Goal: Task Accomplishment & Management: Manage account settings

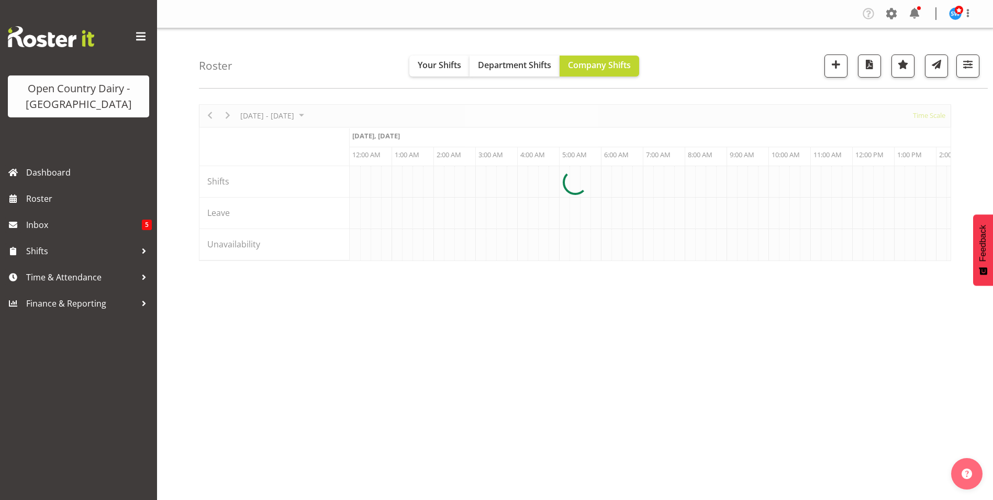
scroll to position [0, 1005]
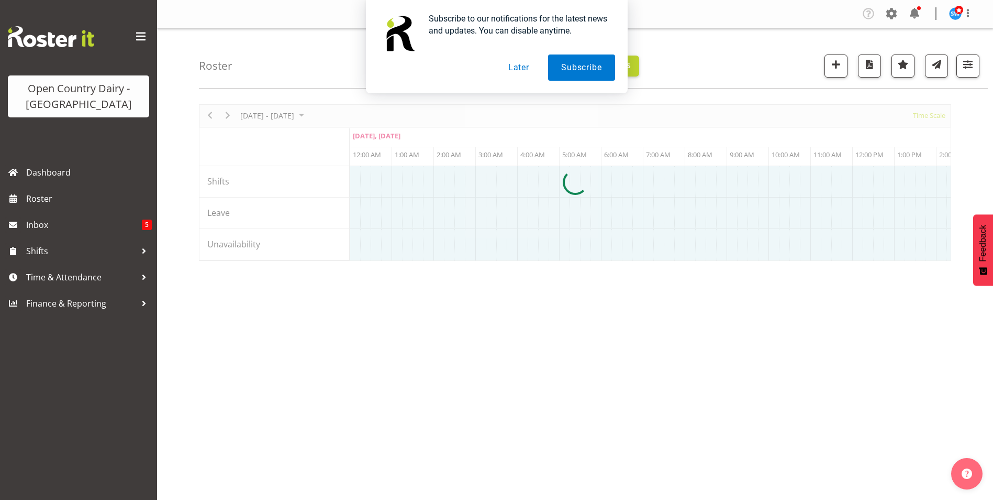
click at [519, 65] on button "Later" at bounding box center [518, 67] width 47 height 26
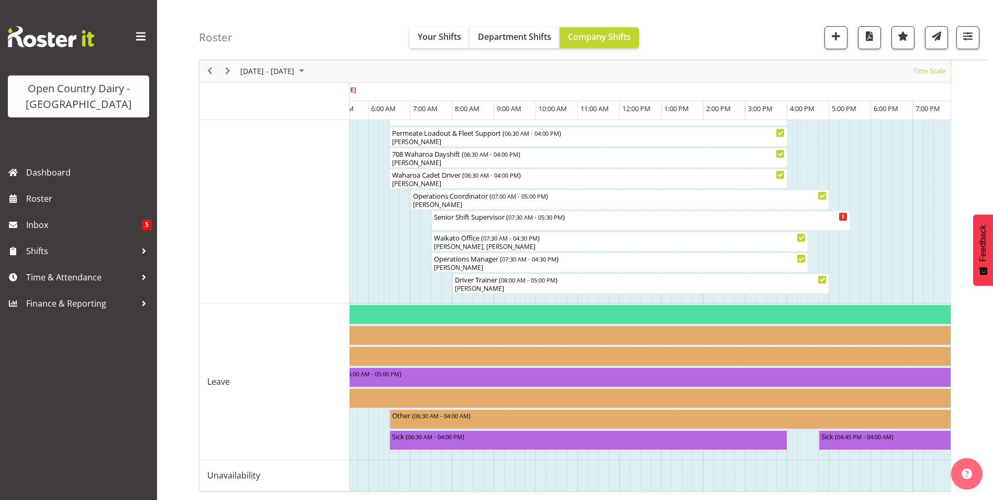
scroll to position [0, 0]
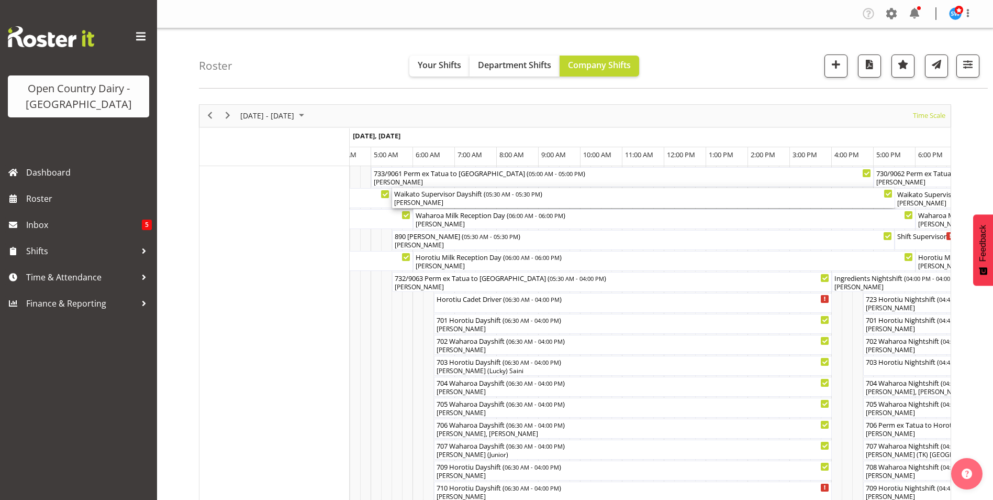
click at [465, 201] on div "[PERSON_NAME]" at bounding box center [643, 202] width 498 height 9
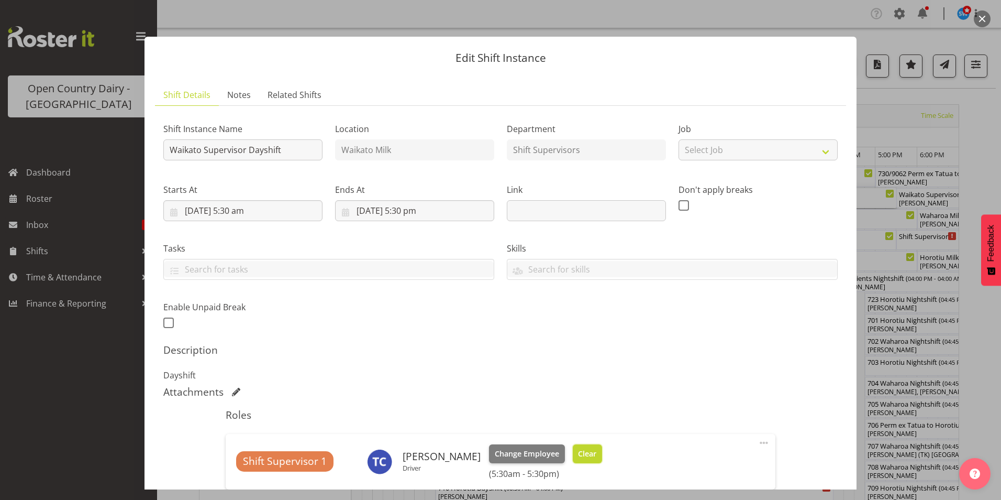
click at [578, 450] on span "Clear" at bounding box center [587, 454] width 18 height 12
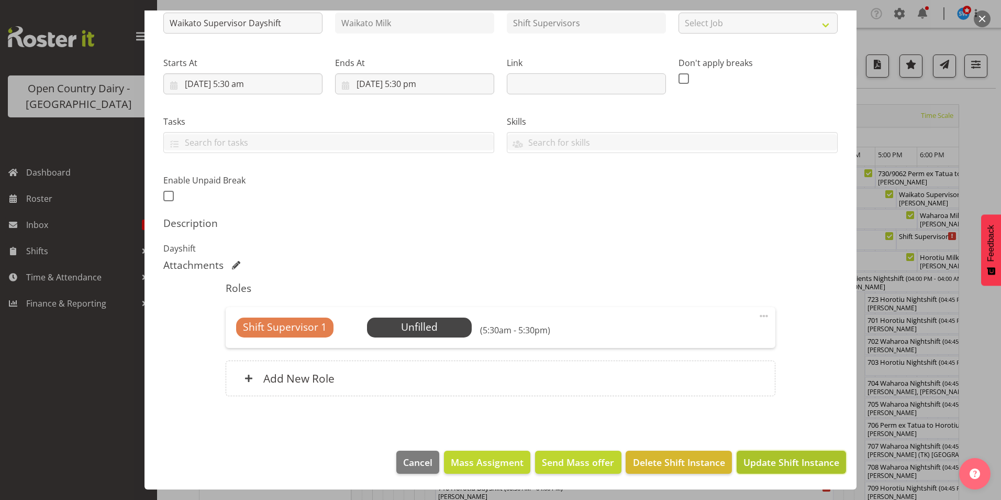
click at [783, 460] on span "Update Shift Instance" at bounding box center [792, 462] width 96 height 14
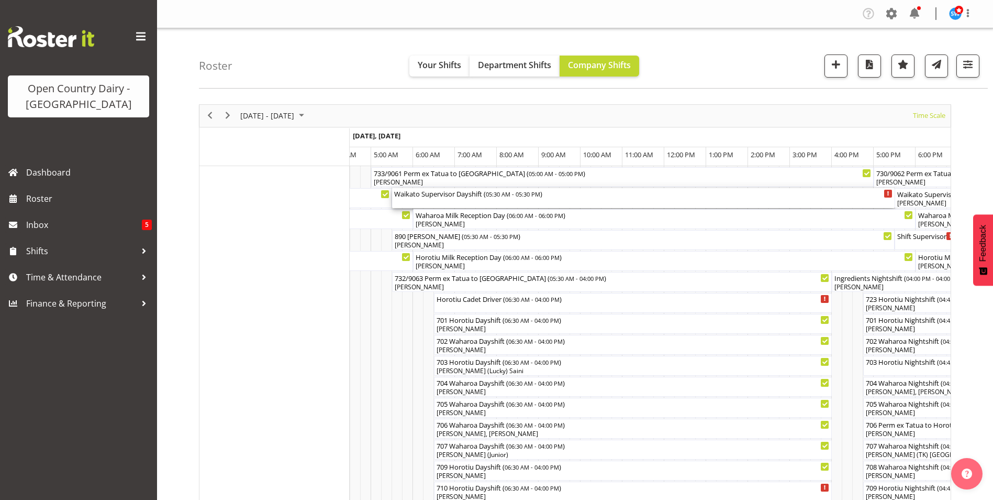
click at [443, 202] on div "Waikato Supervisor Dayshift ( 05:30 AM - 05:30 PM )" at bounding box center [643, 198] width 498 height 20
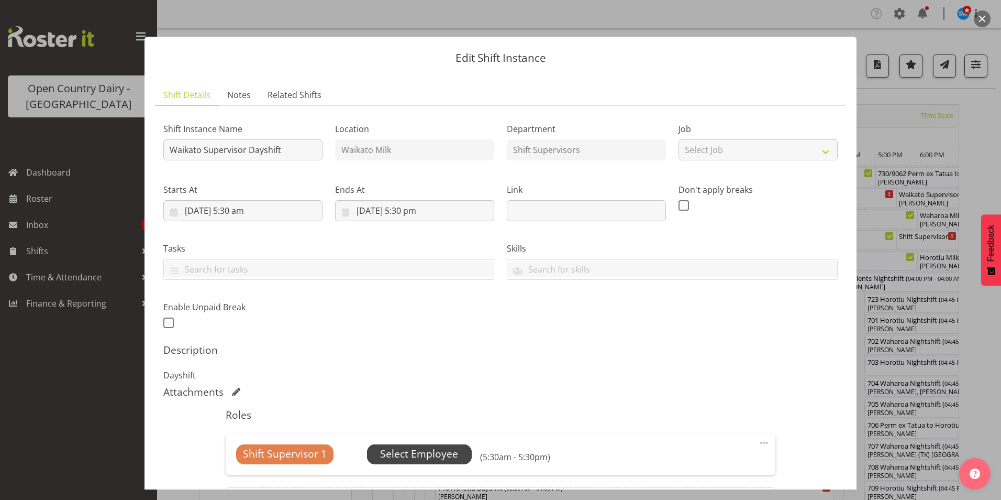
click at [421, 454] on span "Select Employee" at bounding box center [419, 453] width 78 height 15
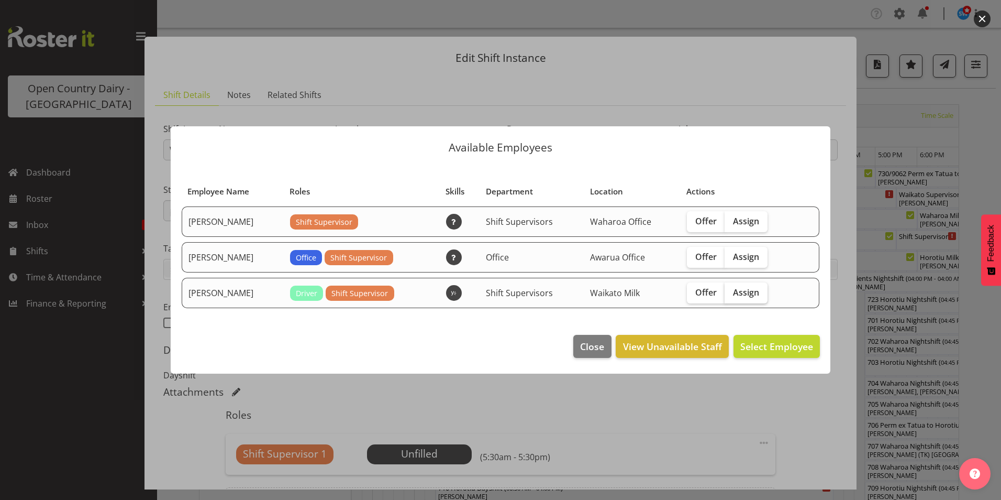
click at [746, 290] on span "Assign" at bounding box center [746, 292] width 26 height 10
click at [731, 290] on input "Assign" at bounding box center [728, 292] width 7 height 7
checkbox input "true"
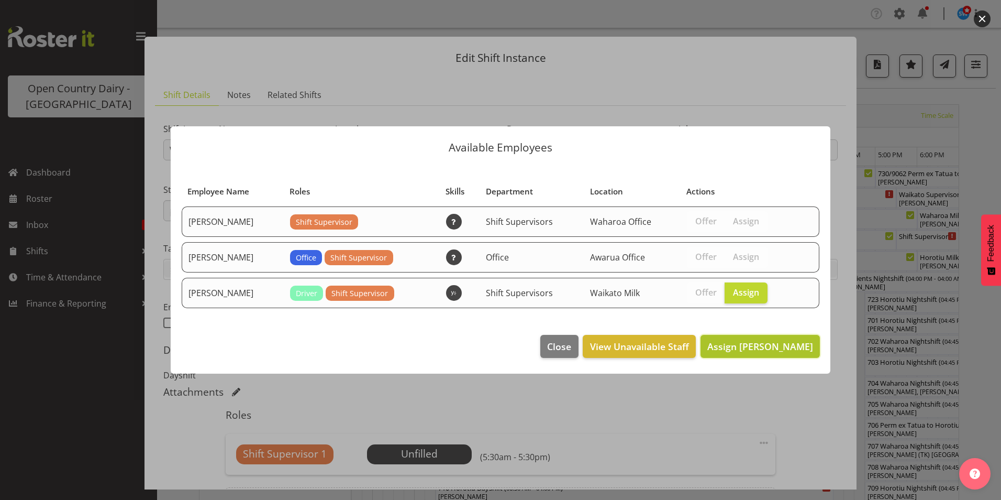
click at [772, 347] on span "Assign [PERSON_NAME]" at bounding box center [760, 346] width 106 height 13
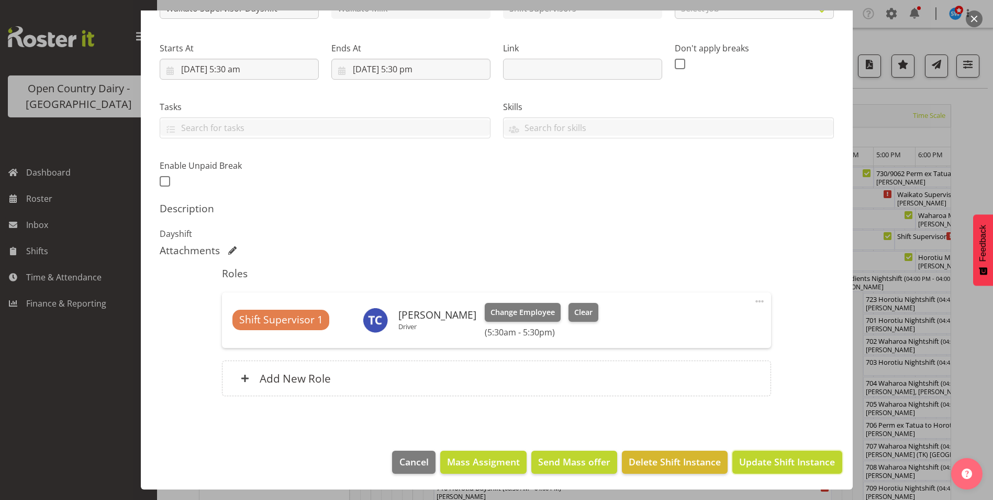
click at [790, 461] on span "Update Shift Instance" at bounding box center [787, 461] width 96 height 14
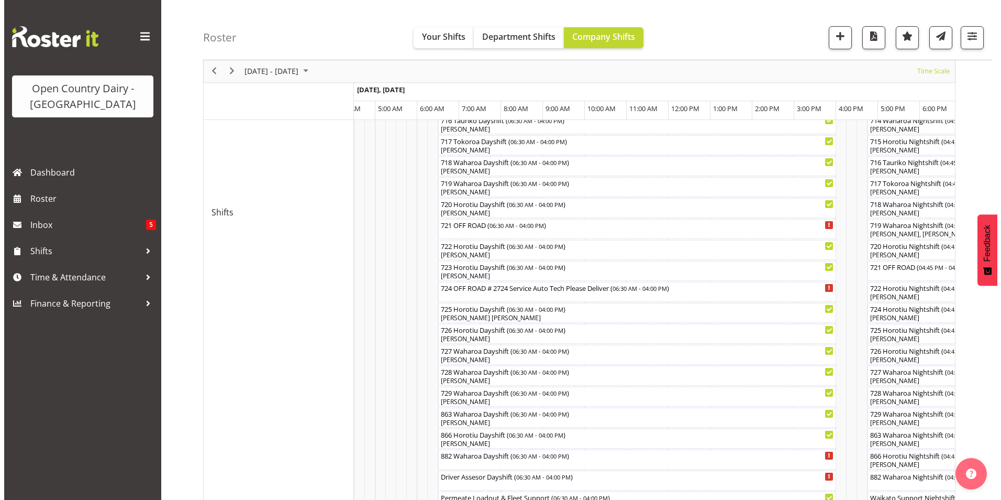
scroll to position [471, 0]
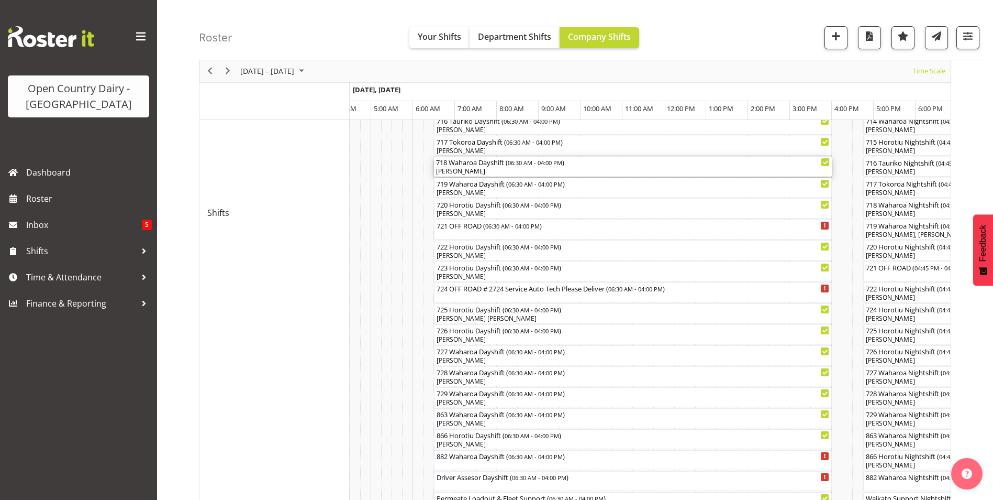
click at [503, 169] on div "[PERSON_NAME]" at bounding box center [633, 171] width 394 height 9
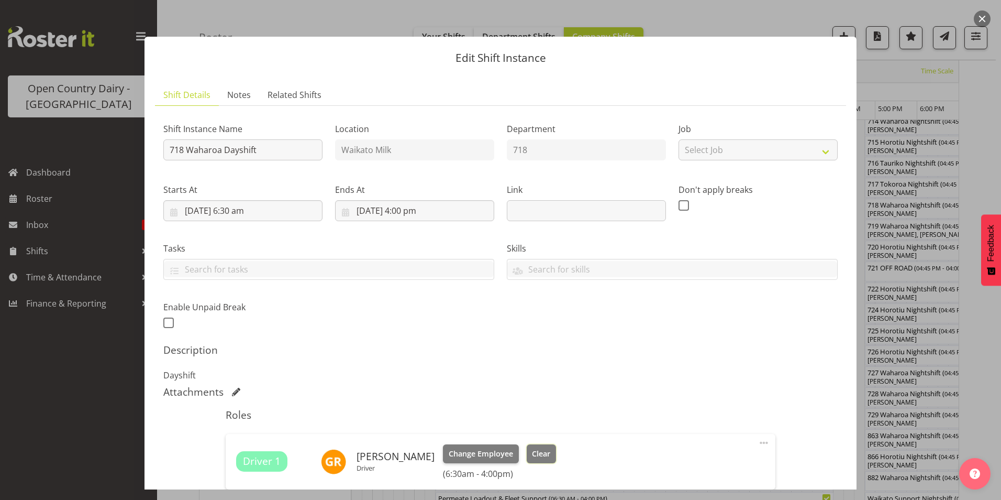
drag, startPoint x: 533, startPoint y: 451, endPoint x: 534, endPoint y: 443, distance: 7.4
click at [533, 450] on span "Clear" at bounding box center [541, 454] width 18 height 12
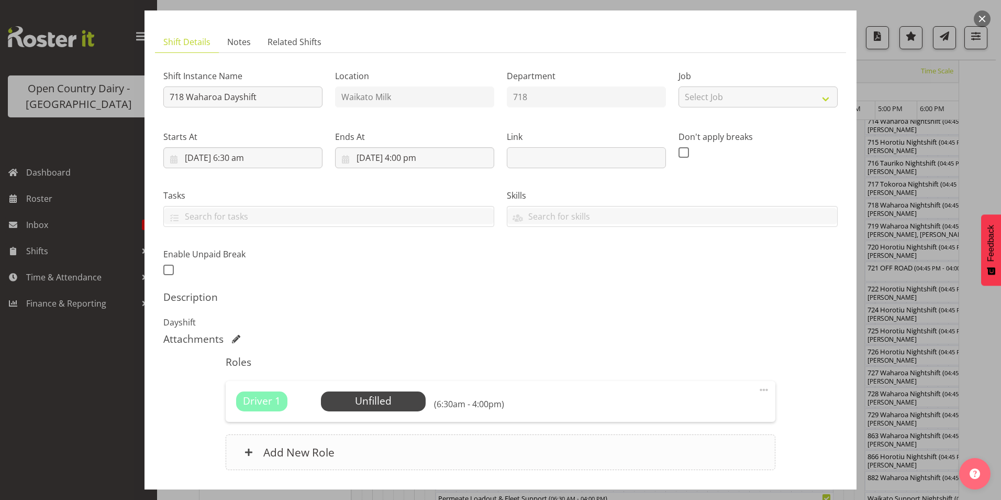
scroll to position [127, 0]
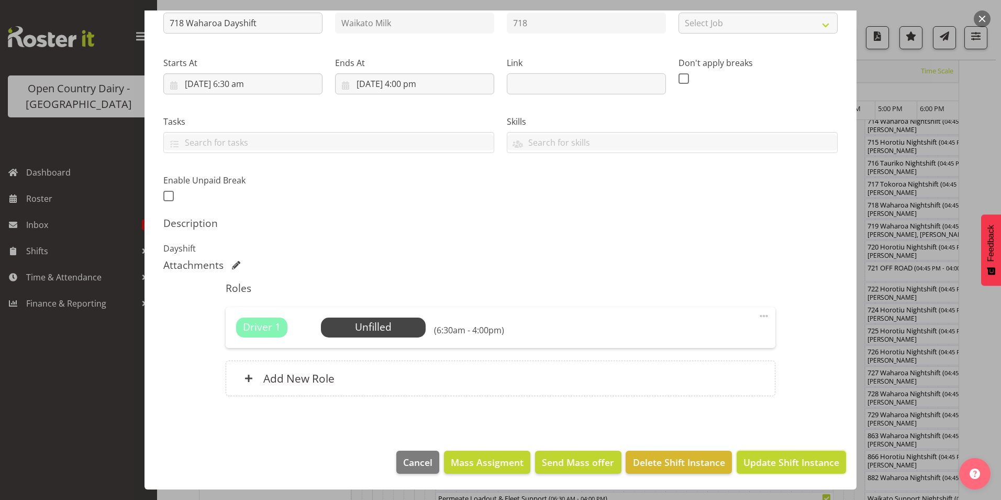
click at [770, 461] on span "Update Shift Instance" at bounding box center [792, 462] width 96 height 14
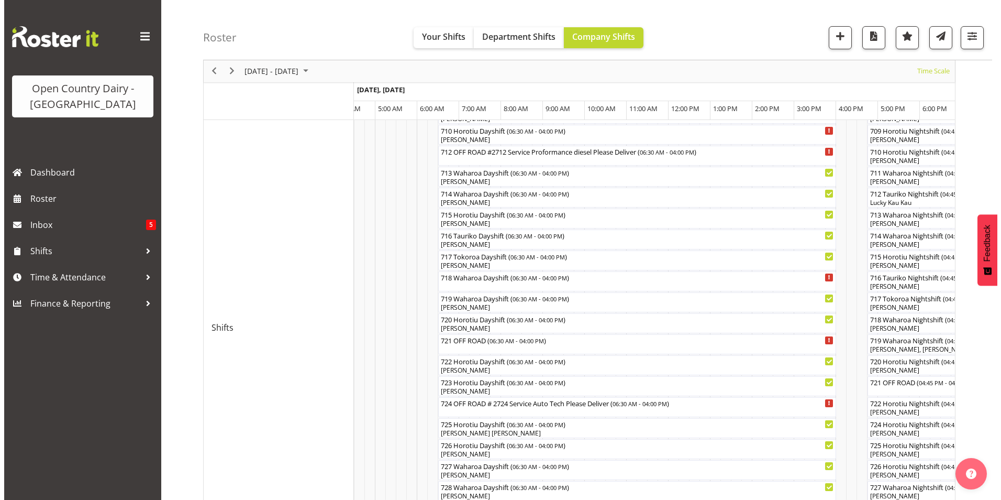
scroll to position [367, 0]
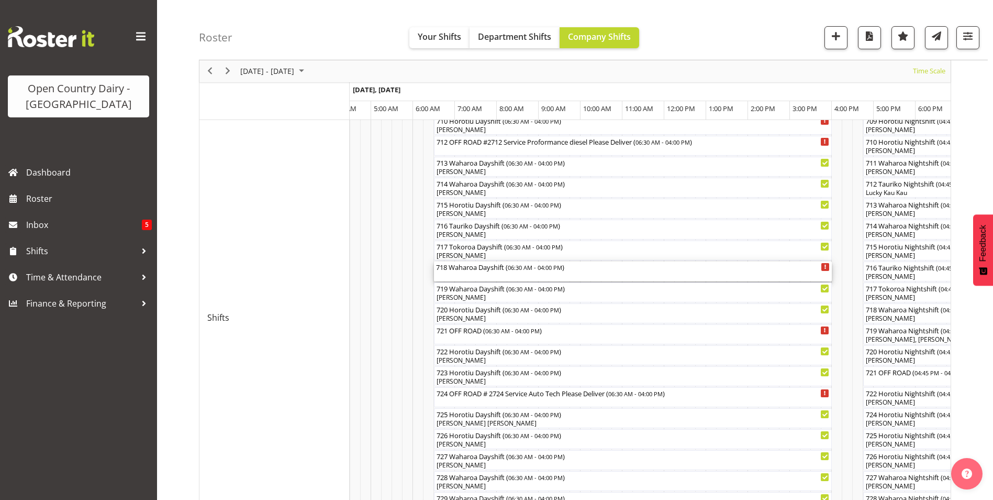
click at [487, 275] on div "718 Waharoa Dayshift ( 06:30 AM - 04:00 PM )" at bounding box center [633, 271] width 394 height 20
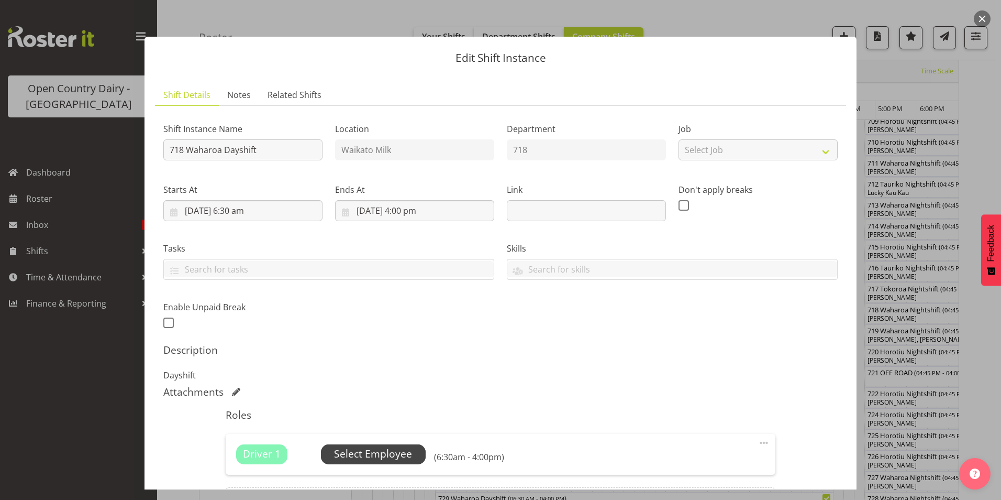
click at [389, 450] on span "Select Employee" at bounding box center [373, 453] width 78 height 15
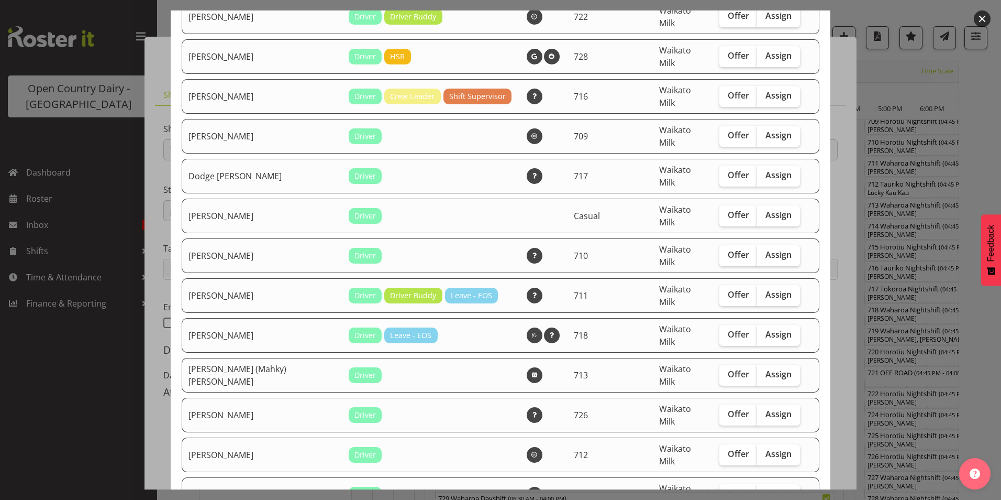
scroll to position [157, 0]
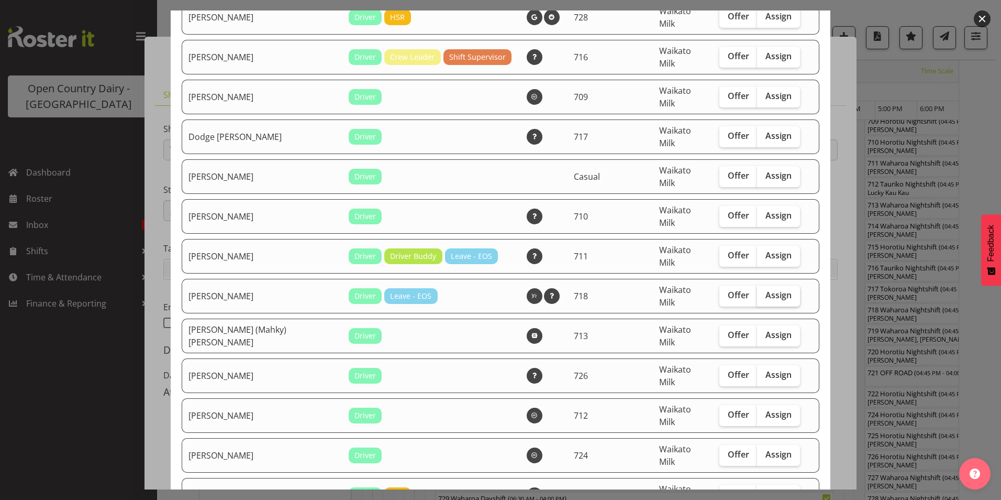
click at [765, 290] on span "Assign" at bounding box center [778, 295] width 26 height 10
click at [759, 292] on input "Assign" at bounding box center [760, 295] width 7 height 7
checkbox input "true"
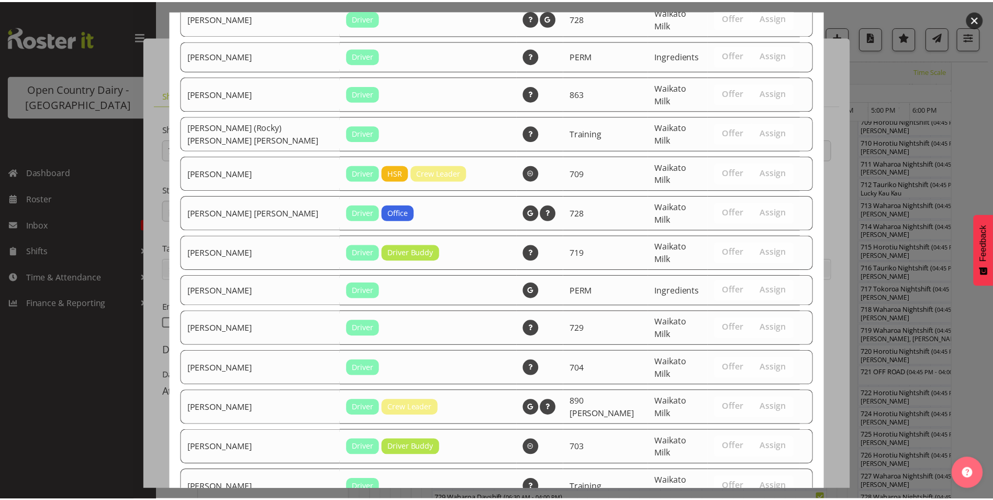
scroll to position [1077, 0]
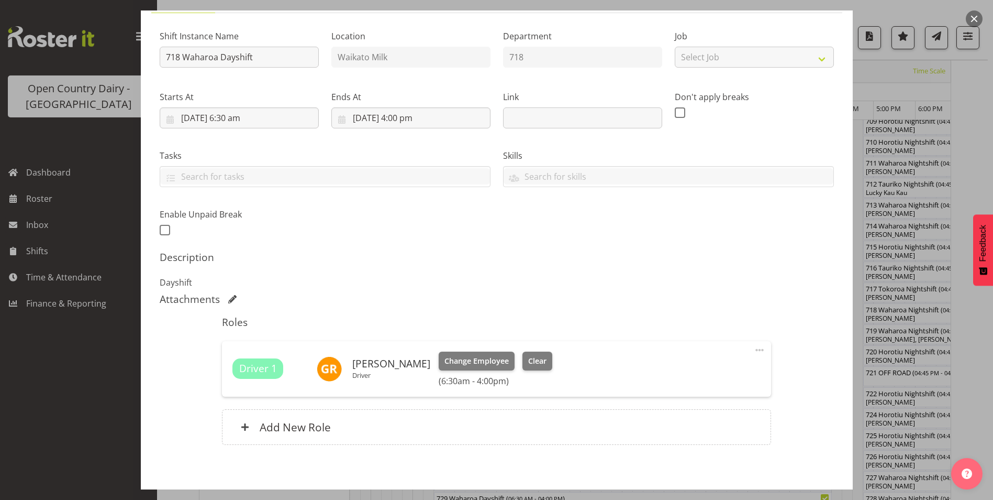
scroll to position [141, 0]
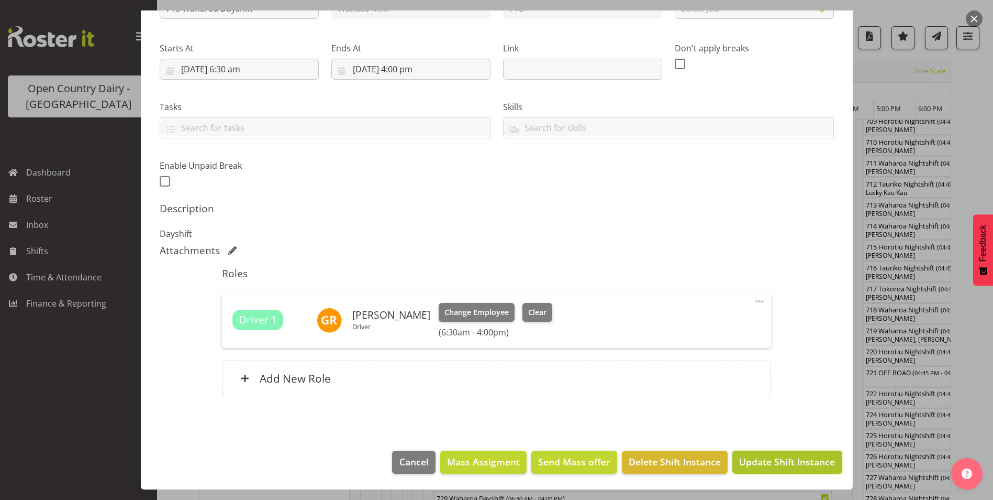
click at [777, 459] on span "Update Shift Instance" at bounding box center [787, 461] width 96 height 14
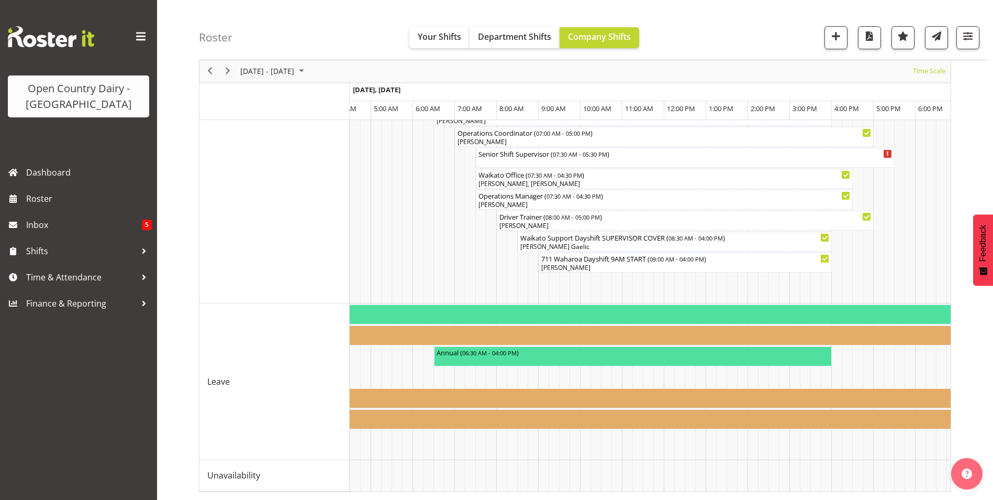
scroll to position [907, 0]
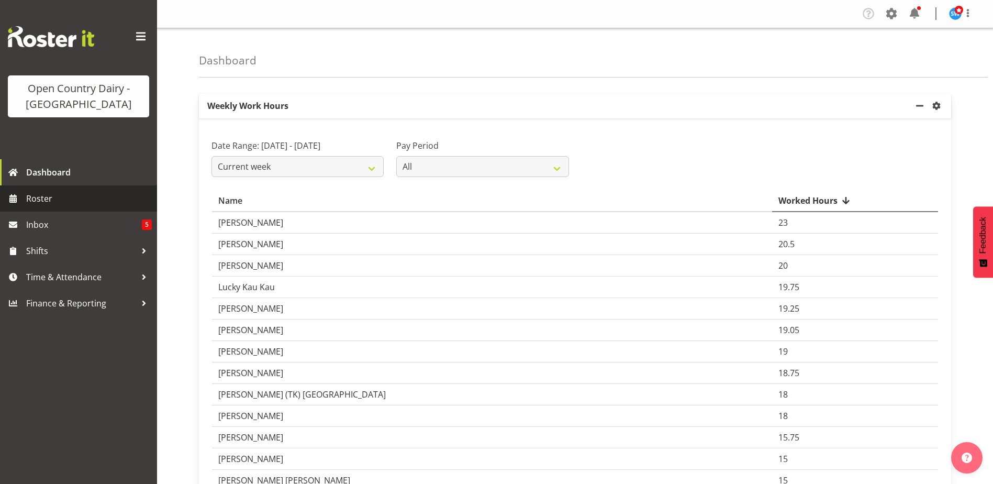
click at [35, 194] on span "Roster" at bounding box center [89, 199] width 126 height 16
